Goal: Navigation & Orientation: Find specific page/section

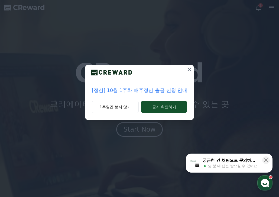
click at [188, 73] on button at bounding box center [189, 69] width 9 height 9
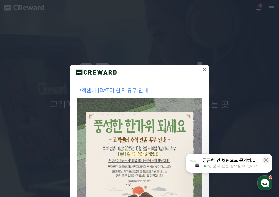
click at [209, 69] on button at bounding box center [204, 69] width 9 height 9
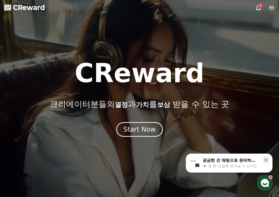
click at [259, 12] on div at bounding box center [139, 98] width 279 height 197
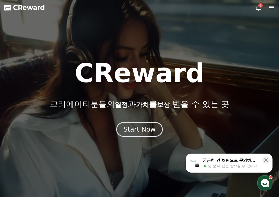
click at [258, 4] on icon at bounding box center [258, 7] width 7 height 7
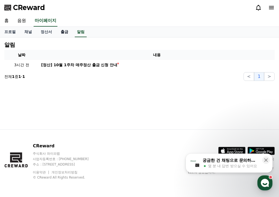
click at [56, 33] on link "출금" at bounding box center [64, 32] width 16 height 10
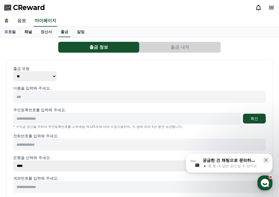
click at [25, 31] on link "채널" at bounding box center [28, 32] width 16 height 10
